Goal: Navigation & Orientation: Find specific page/section

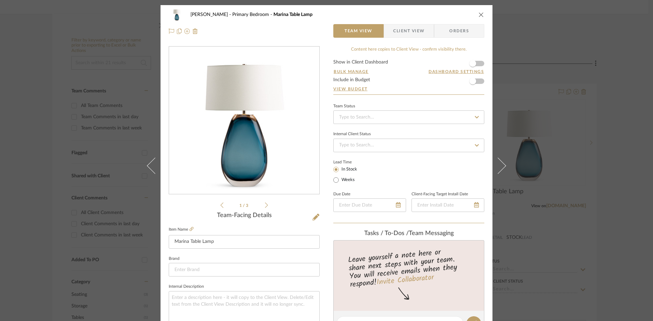
click at [479, 15] on icon "close" at bounding box center [480, 14] width 5 height 5
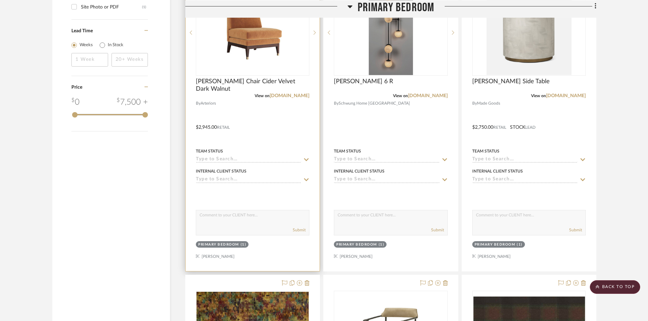
scroll to position [816, 0]
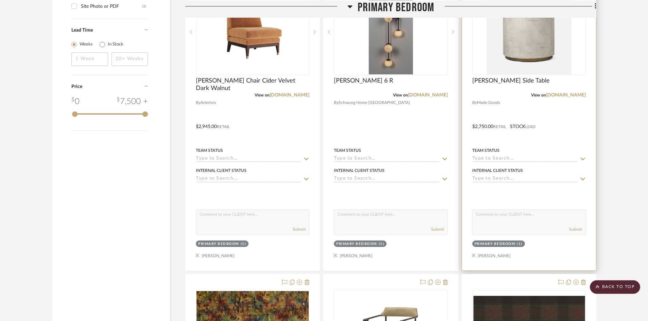
click at [578, 126] on div at bounding box center [529, 121] width 134 height 297
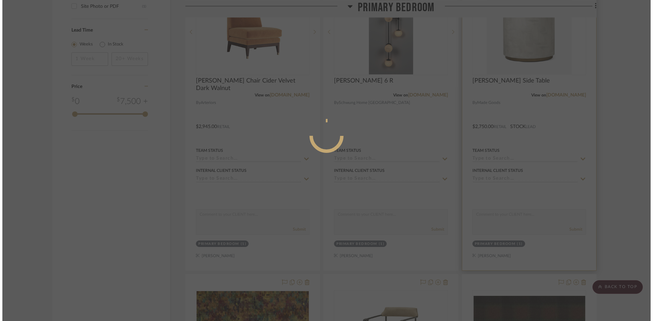
scroll to position [0, 0]
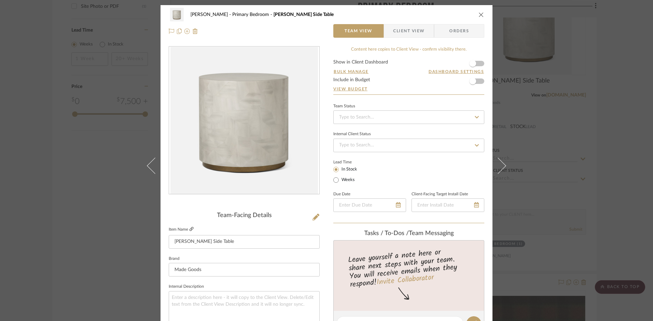
click at [190, 229] on icon at bounding box center [191, 229] width 4 height 4
click at [480, 13] on icon "close" at bounding box center [480, 14] width 5 height 5
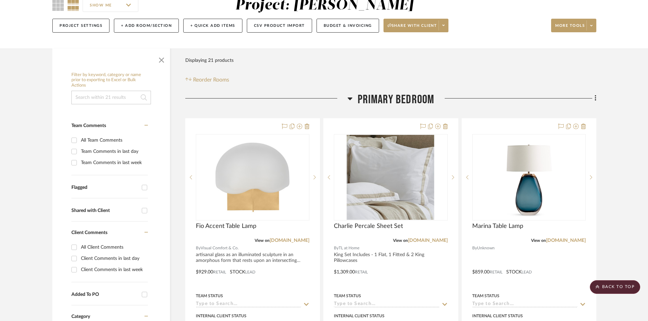
scroll to position [34, 0]
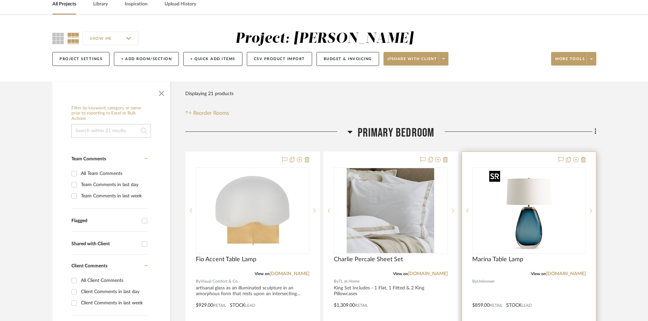
click at [525, 204] on img "0" at bounding box center [529, 210] width 85 height 85
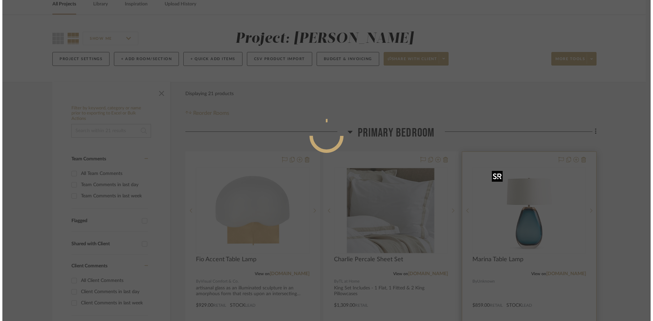
scroll to position [0, 0]
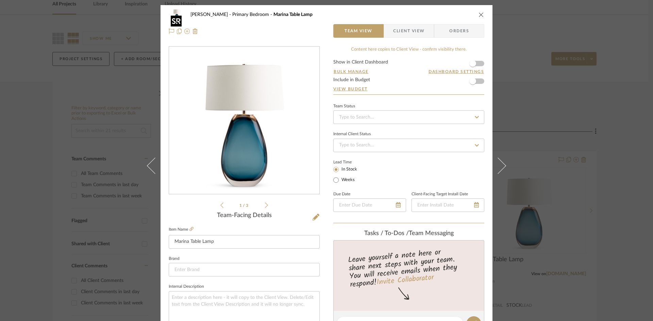
click at [258, 134] on img "0" at bounding box center [244, 121] width 148 height 148
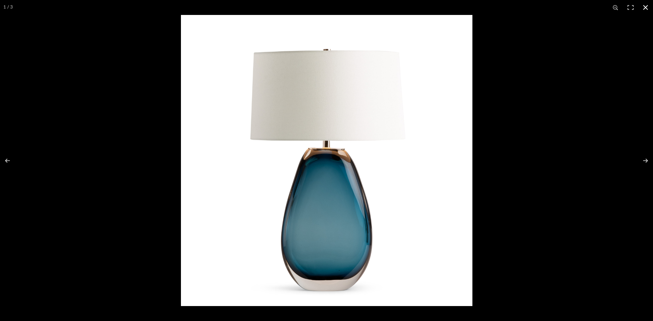
click at [643, 5] on button at bounding box center [645, 7] width 15 height 15
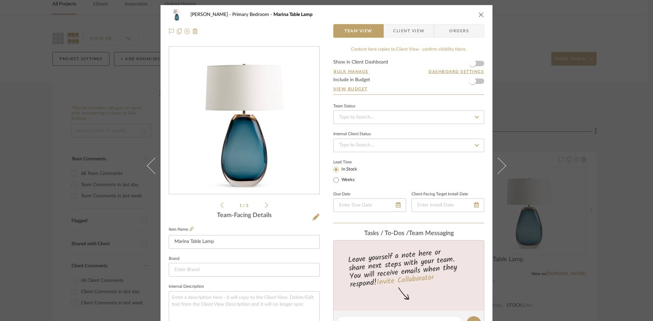
click at [10, 80] on div "[PERSON_NAME] Primary Bedroom Marina Table Lamp Team View Client View Orders 1 …" at bounding box center [326, 160] width 653 height 321
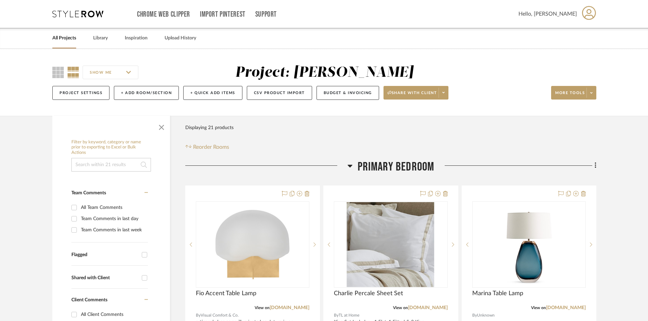
click at [76, 12] on icon at bounding box center [77, 14] width 51 height 7
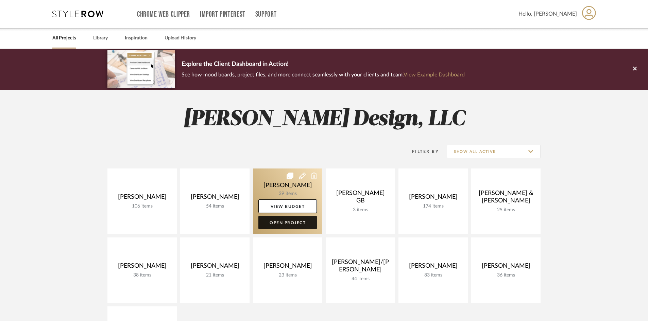
click at [285, 224] on link "Open Project" at bounding box center [287, 223] width 58 height 14
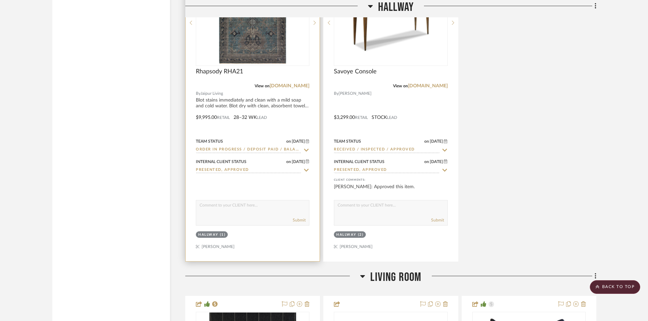
scroll to position [1836, 0]
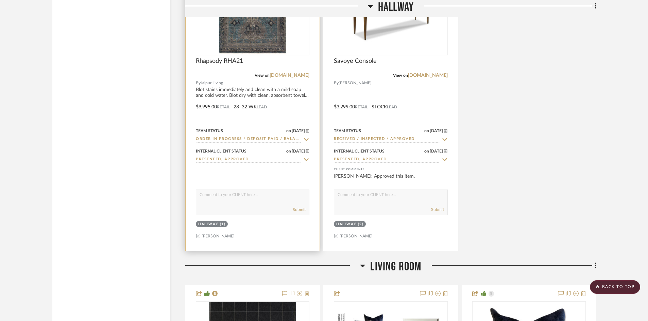
click at [269, 127] on div "Team Status on [DATE] [DATE] Order in Progress / Deposit Paid / Balance due" at bounding box center [253, 134] width 114 height 16
click at [203, 118] on div at bounding box center [253, 101] width 134 height 297
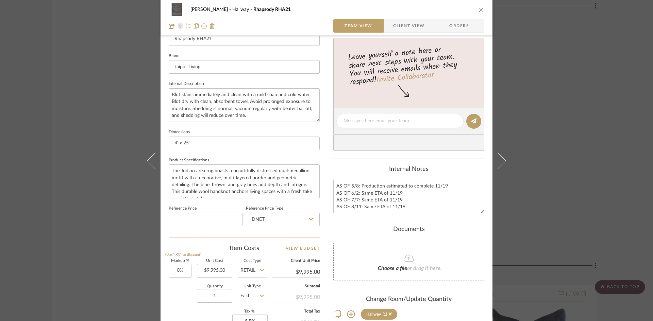
scroll to position [204, 0]
click at [478, 10] on icon "close" at bounding box center [480, 9] width 5 height 5
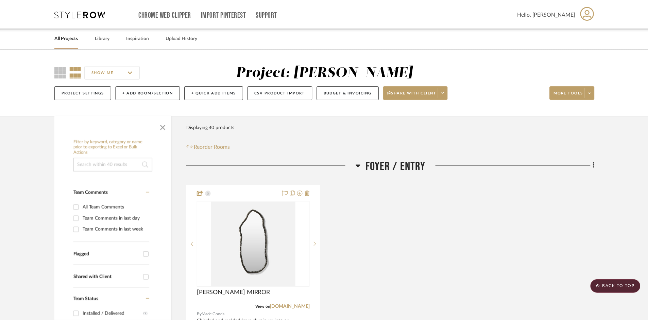
scroll to position [1836, 0]
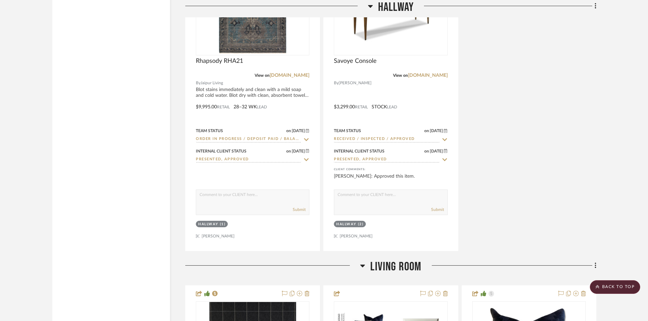
click at [34, 124] on project-details-page "SHOW ME Project: [PERSON_NAME] Project Settings + Add Room/Section + Quick Add …" at bounding box center [324, 133] width 648 height 3840
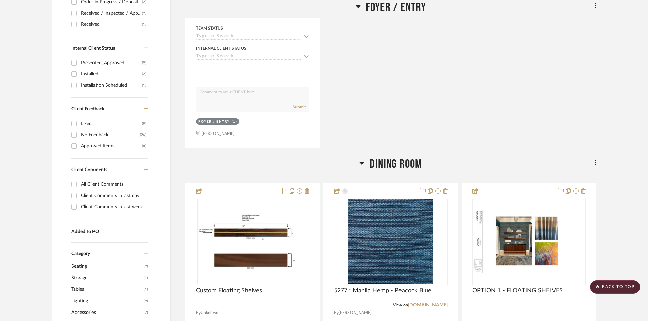
scroll to position [0, 0]
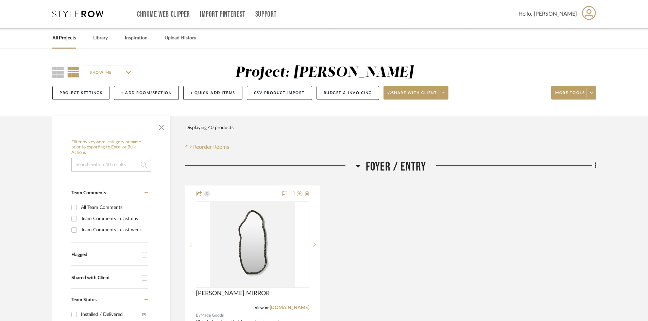
click at [83, 8] on div "Chrome Web Clipper Import Pinterest Support All Projects Library Inspiration Up…" at bounding box center [324, 14] width 544 height 28
click at [83, 15] on icon at bounding box center [77, 14] width 51 height 7
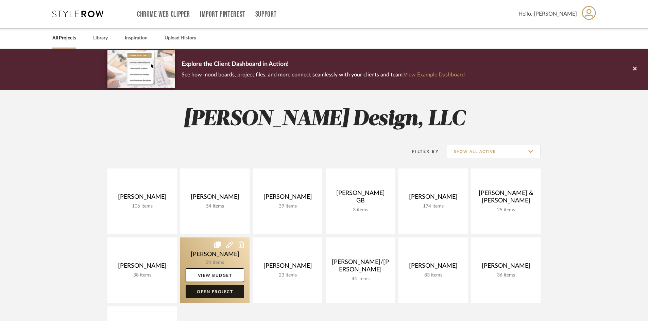
click at [220, 293] on link "Open Project" at bounding box center [215, 292] width 58 height 14
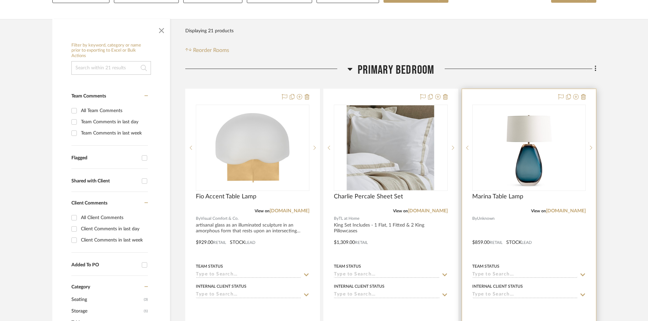
scroll to position [102, 0]
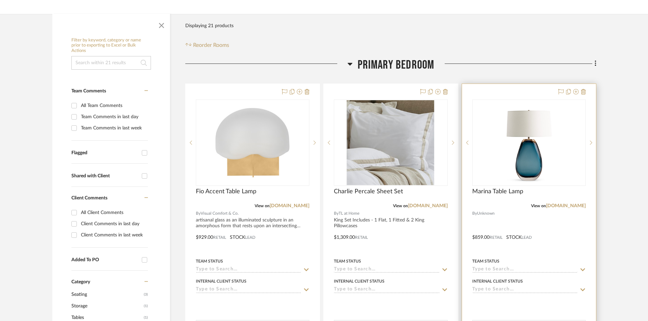
click at [521, 214] on div at bounding box center [529, 232] width 134 height 297
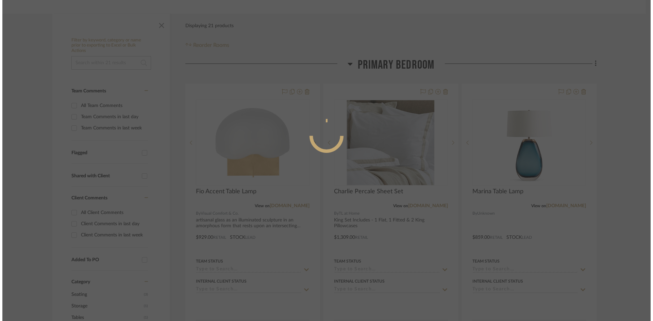
scroll to position [0, 0]
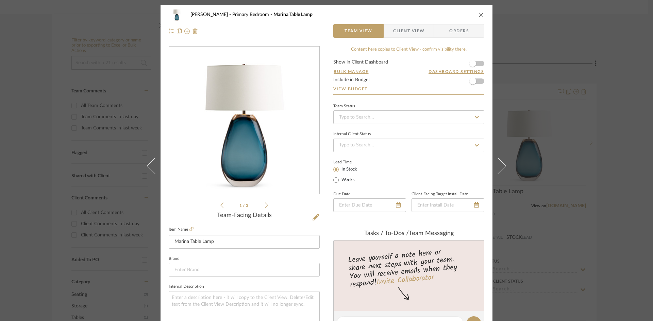
click at [254, 150] on img "0" at bounding box center [244, 121] width 148 height 148
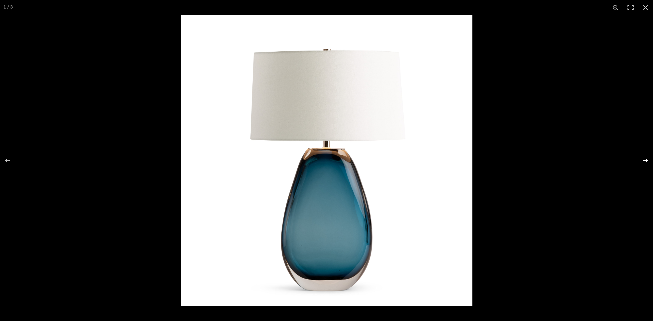
click at [646, 159] on button at bounding box center [641, 161] width 24 height 34
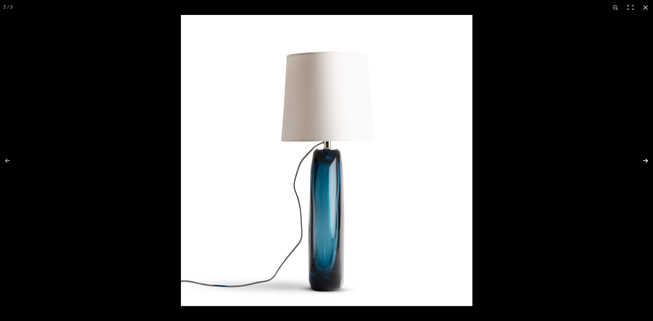
click at [646, 159] on button at bounding box center [641, 161] width 24 height 34
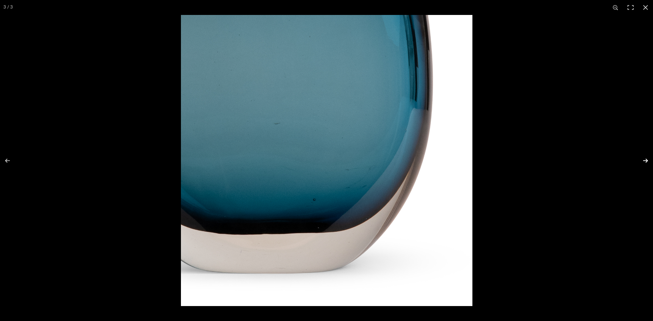
click at [646, 159] on button at bounding box center [641, 161] width 24 height 34
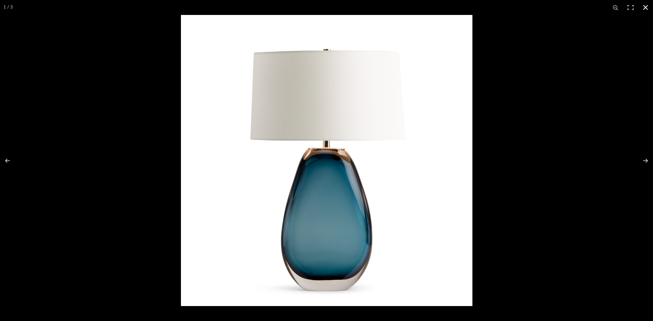
click at [645, 7] on button at bounding box center [645, 7] width 15 height 15
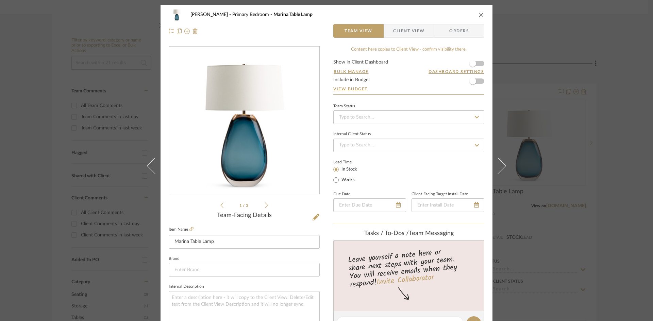
click at [478, 13] on icon "close" at bounding box center [480, 14] width 5 height 5
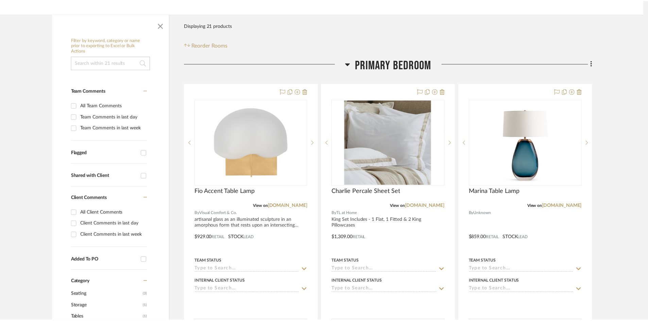
scroll to position [102, 0]
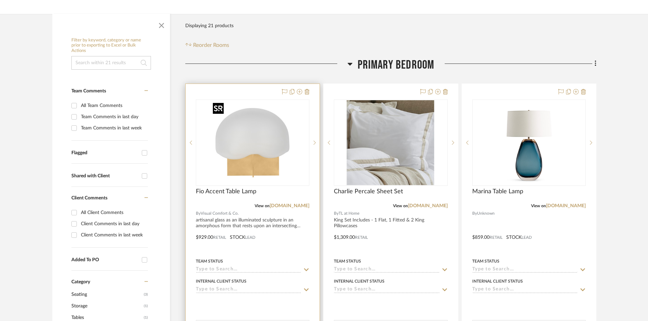
click at [256, 150] on img "0" at bounding box center [252, 142] width 85 height 85
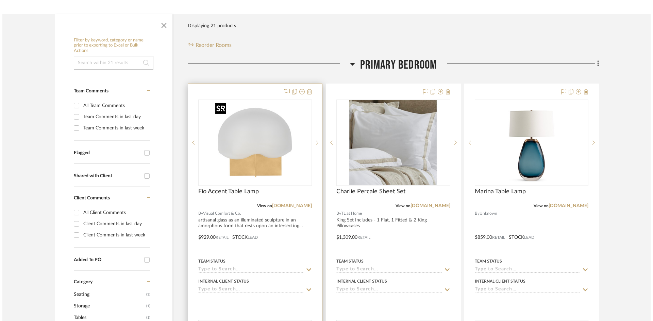
scroll to position [0, 0]
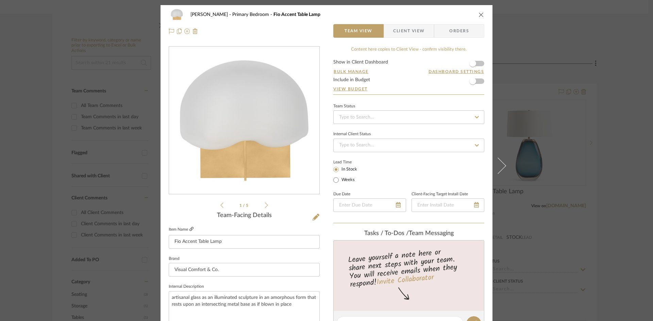
click at [189, 231] on icon at bounding box center [191, 229] width 4 height 4
